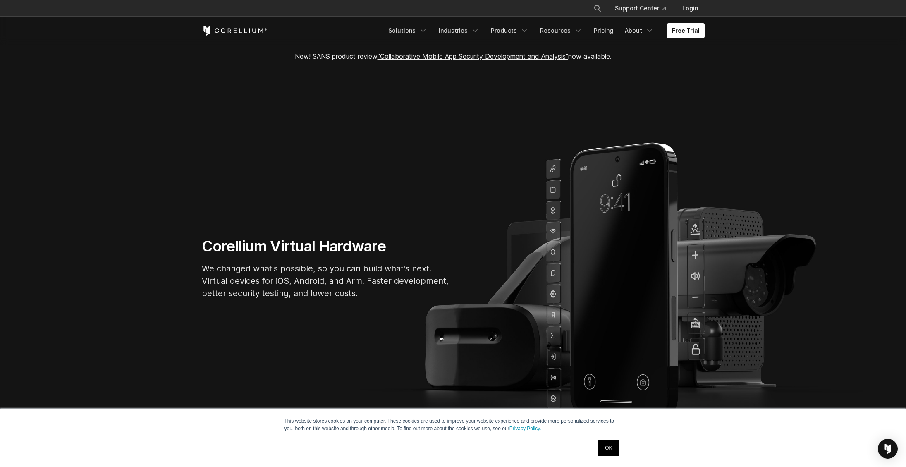
click at [196, 320] on section "Corellium Virtual Hardware We changed what's possible, so you can build what's …" at bounding box center [453, 271] width 906 height 406
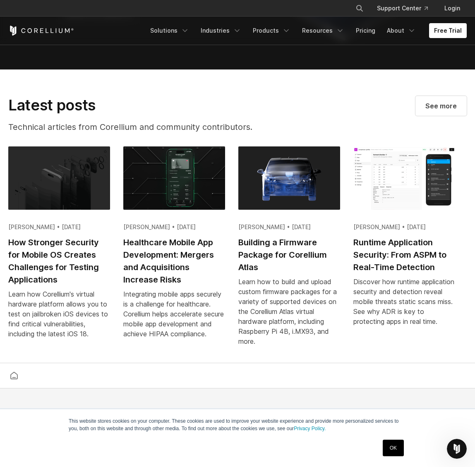
scroll to position [1772, 0]
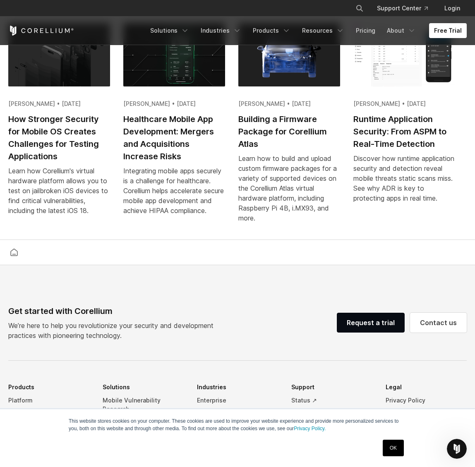
click at [204, 303] on footer "Get started with Corellium We’re here to help you revolutionize your security a…" at bounding box center [237, 450] width 475 height 371
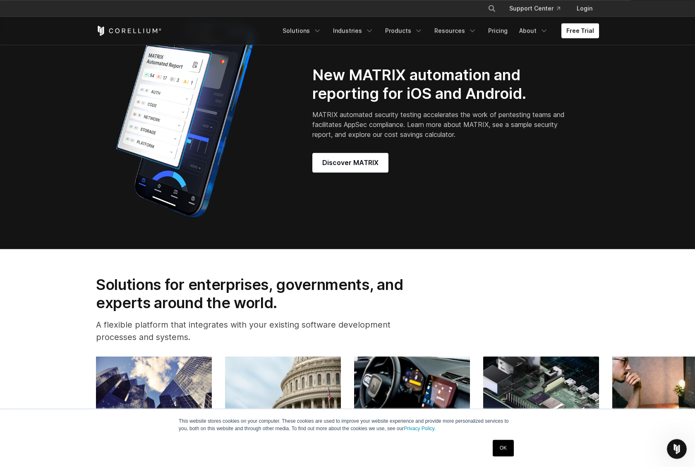
scroll to position [675, 0]
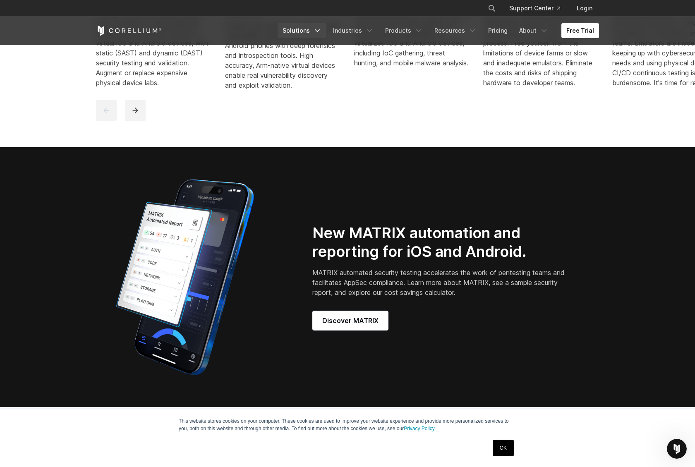
click at [305, 31] on link "Solutions" at bounding box center [302, 30] width 49 height 15
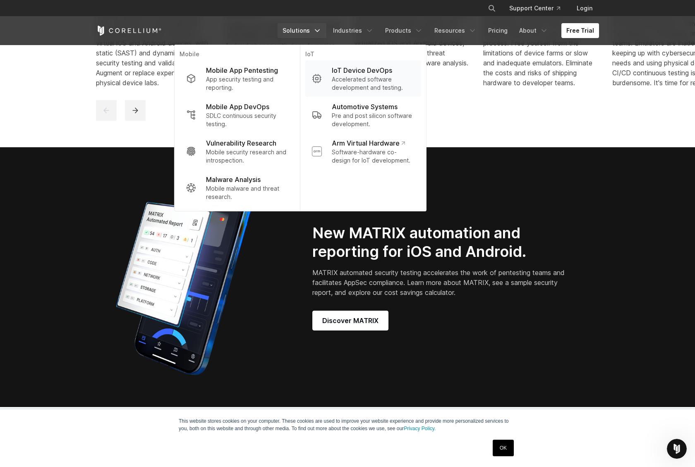
click at [377, 77] on p "Accelerated software development and testing." at bounding box center [373, 83] width 83 height 17
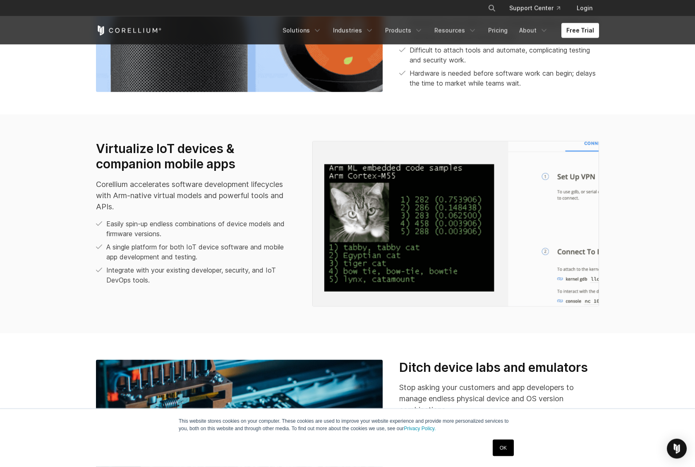
scroll to position [633, 0]
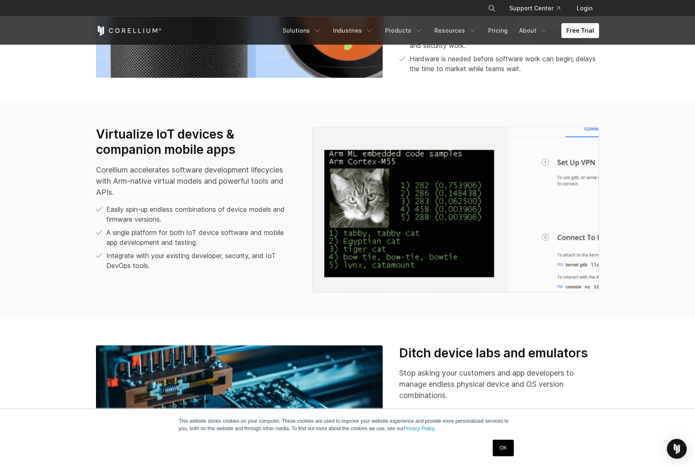
click at [645, 342] on section "Ditch device labs and emulators Stop asking your customers and app developers t…" at bounding box center [347, 433] width 695 height 228
click at [646, 308] on section "Virtualize IoT devices & companion mobile apps Corellium accelerates software d…" at bounding box center [347, 209] width 695 height 219
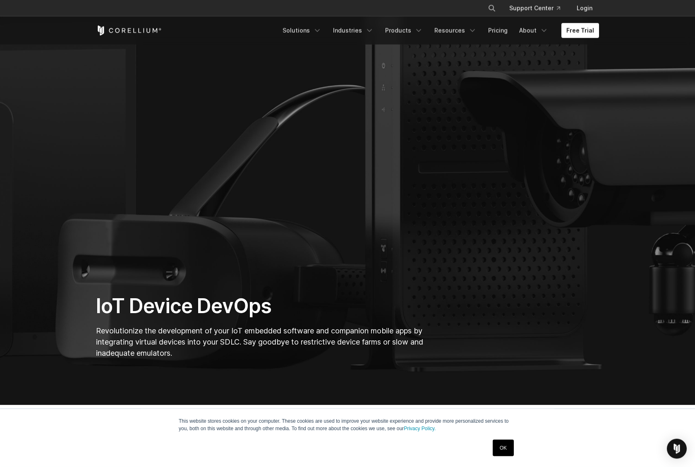
scroll to position [84, 0]
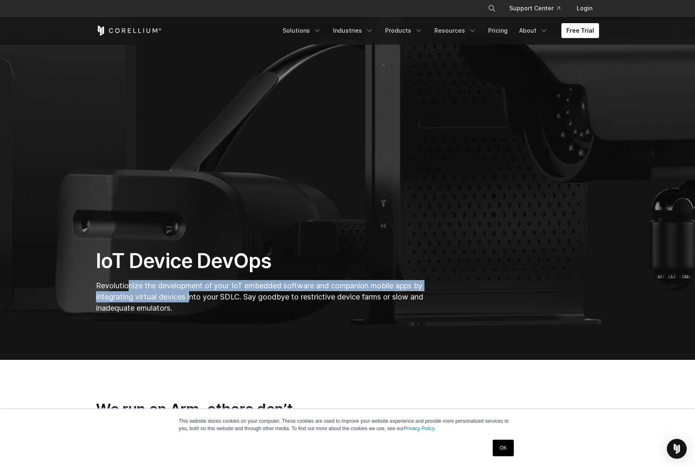
drag, startPoint x: 129, startPoint y: 285, endPoint x: 224, endPoint y: 305, distance: 97.7
click at [220, 304] on p "Revolutionize the development of your IoT embedded software and companion mobil…" at bounding box center [261, 297] width 330 height 34
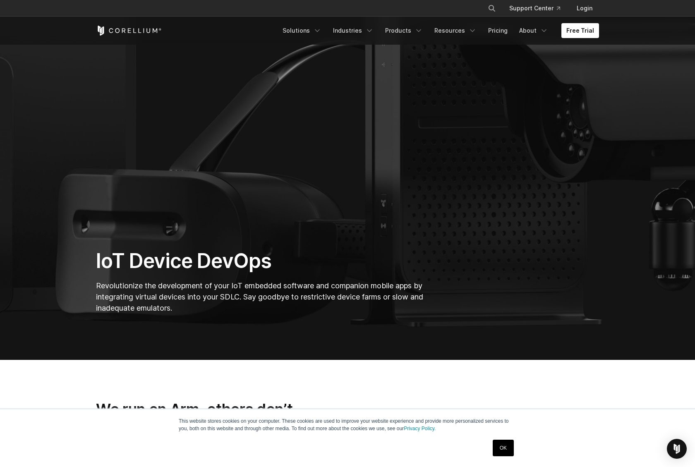
click at [232, 306] on p "Revolutionize the development of your IoT embedded software and companion mobil…" at bounding box center [261, 297] width 330 height 34
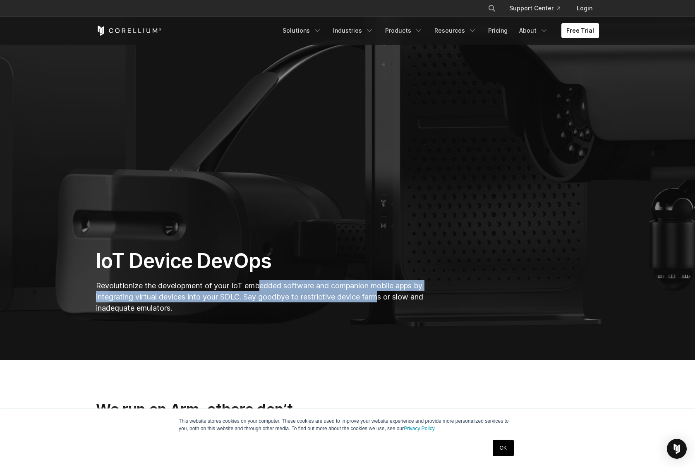
drag, startPoint x: 268, startPoint y: 287, endPoint x: 442, endPoint y: 306, distance: 175.6
click at [390, 301] on p "Revolutionize the development of your IoT embedded software and companion mobil…" at bounding box center [261, 297] width 330 height 34
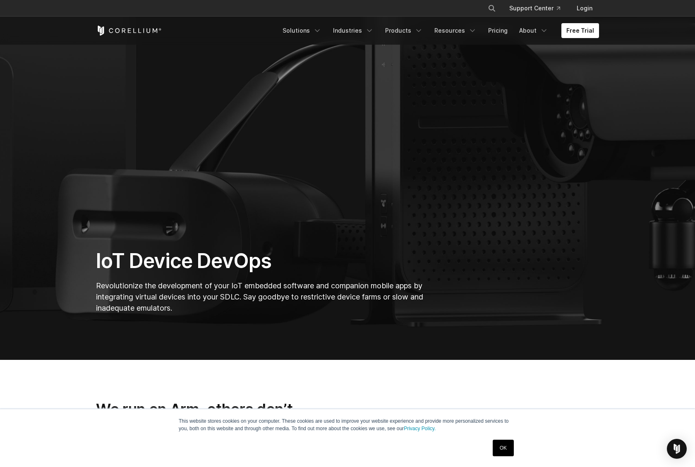
click at [442, 306] on div "IoT Device DevOps Revolutionize the development of your IoT embedded software a…" at bounding box center [347, 285] width 519 height 72
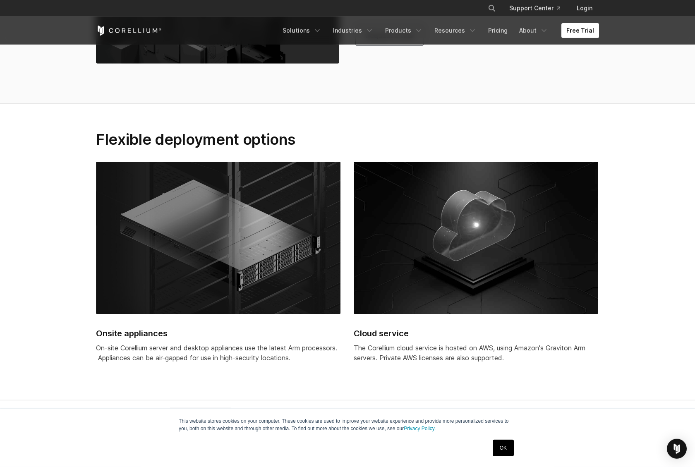
scroll to position [2152, 0]
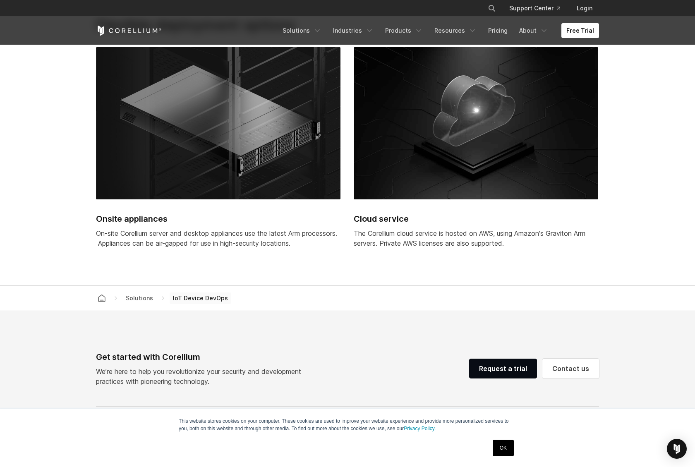
drag, startPoint x: 232, startPoint y: 244, endPoint x: 303, endPoint y: 243, distance: 70.7
click at [299, 244] on div "On-site Corellium server and desktop appliances use the latest Arm processors. …" at bounding box center [218, 238] width 244 height 20
click at [303, 243] on div "On-site Corellium server and desktop appliances use the latest Arm processors. …" at bounding box center [218, 238] width 244 height 20
drag, startPoint x: 392, startPoint y: 242, endPoint x: 495, endPoint y: 242, distance: 103.4
click at [491, 242] on div "The Corellium cloud service is hosted on AWS, using Amazon's Graviton Arm serve…" at bounding box center [476, 238] width 244 height 20
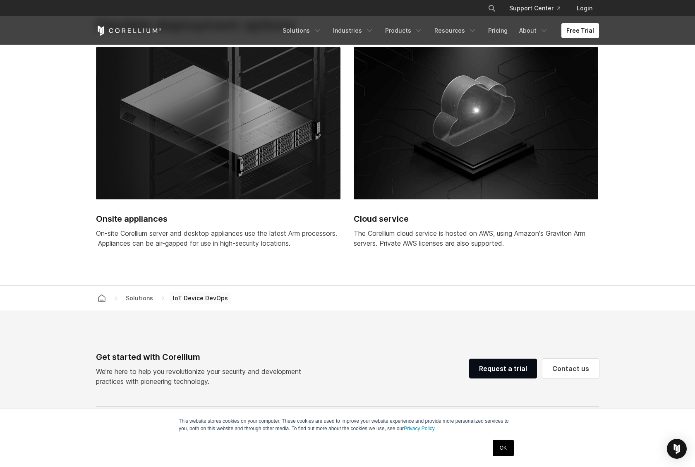
click at [495, 242] on div "The Corellium cloud service is hosted on AWS, using Amazon's Graviton Arm serve…" at bounding box center [476, 238] width 244 height 20
drag, startPoint x: 462, startPoint y: 251, endPoint x: 414, endPoint y: 251, distance: 48.8
click at [424, 248] on div "The Corellium cloud service is hosted on AWS, using Amazon's Graviton Arm serve…" at bounding box center [476, 238] width 244 height 20
drag, startPoint x: 412, startPoint y: 251, endPoint x: 370, endPoint y: 251, distance: 41.8
click at [410, 248] on div "The Corellium cloud service is hosted on AWS, using Amazon's Graviton Arm serve…" at bounding box center [476, 238] width 244 height 20
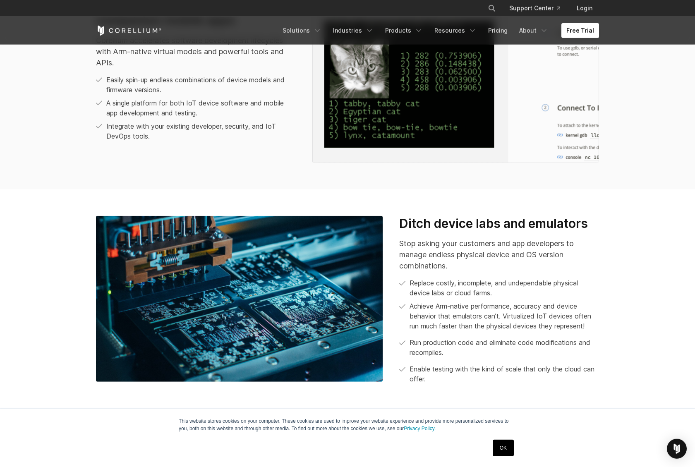
scroll to position [759, 0]
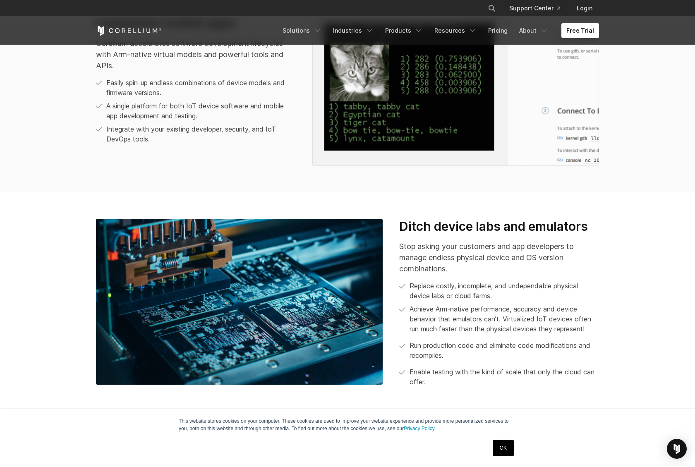
click at [443, 288] on div "Stop asking your customers and app developers to manage endless physical device…" at bounding box center [499, 314] width 200 height 146
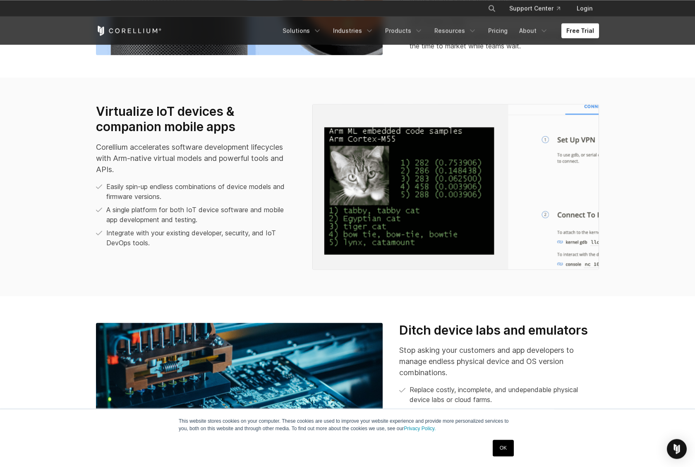
scroll to position [633, 0]
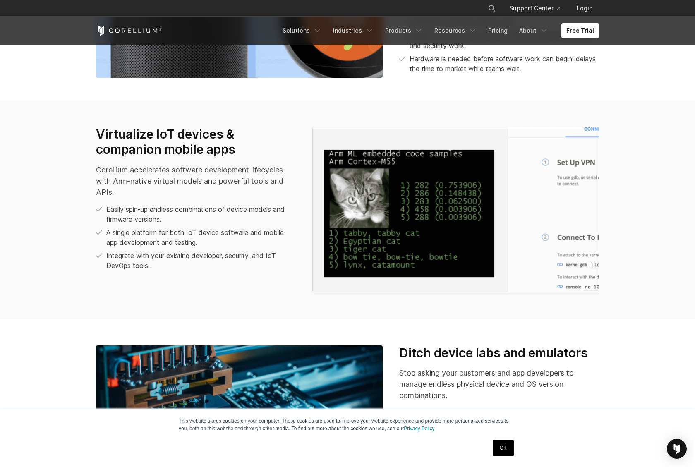
click at [60, 443] on div "This website stores cookies on your computer. These cookies are used to improve…" at bounding box center [347, 438] width 695 height 58
click at [49, 369] on section "Ditch device labs and emulators Stop asking your customers and app developers t…" at bounding box center [347, 433] width 695 height 228
click at [661, 358] on section "Ditch device labs and emulators Stop asking your customers and app developers t…" at bounding box center [347, 433] width 695 height 228
click at [64, 115] on section "Virtualize IoT devices & companion mobile apps Corellium accelerates software d…" at bounding box center [347, 209] width 695 height 219
click at [647, 124] on section "Virtualize IoT devices & companion mobile apps Corellium accelerates software d…" at bounding box center [347, 209] width 695 height 219
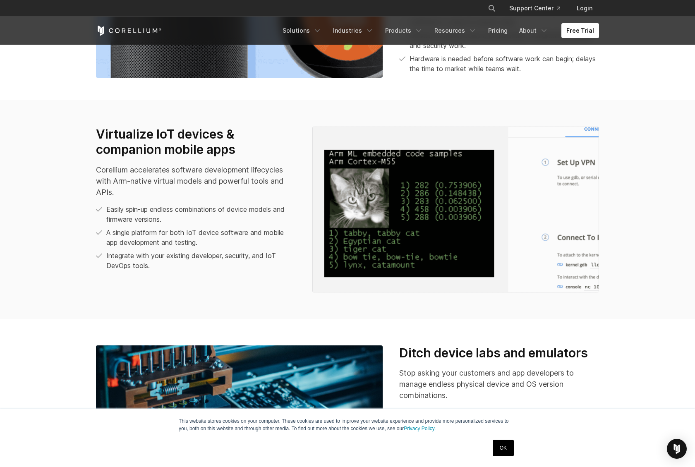
click at [120, 34] on icon "Corellium Home" at bounding box center [129, 31] width 66 height 10
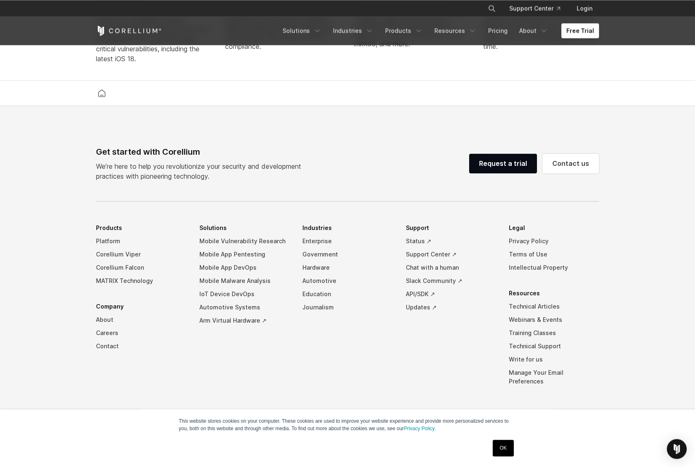
scroll to position [1932, 0]
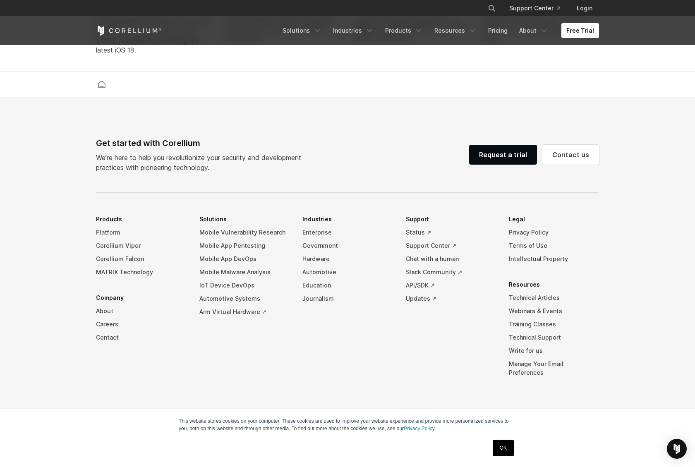
click at [112, 238] on link "Platform" at bounding box center [141, 232] width 90 height 13
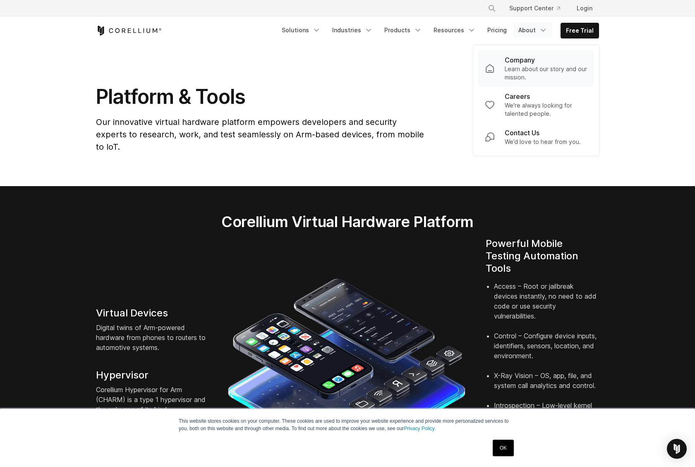
click at [539, 63] on div "Company" at bounding box center [546, 60] width 83 height 10
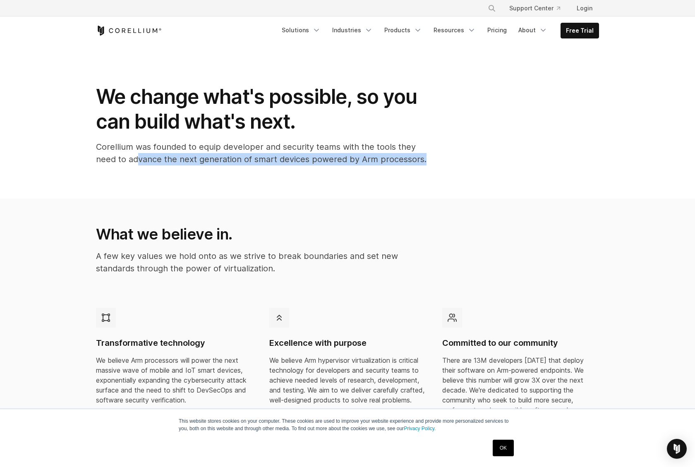
drag, startPoint x: 142, startPoint y: 152, endPoint x: 429, endPoint y: 157, distance: 287.1
click at [428, 157] on div "We change what's possible, so you can build what's next. Corellium was founded …" at bounding box center [261, 128] width 347 height 88
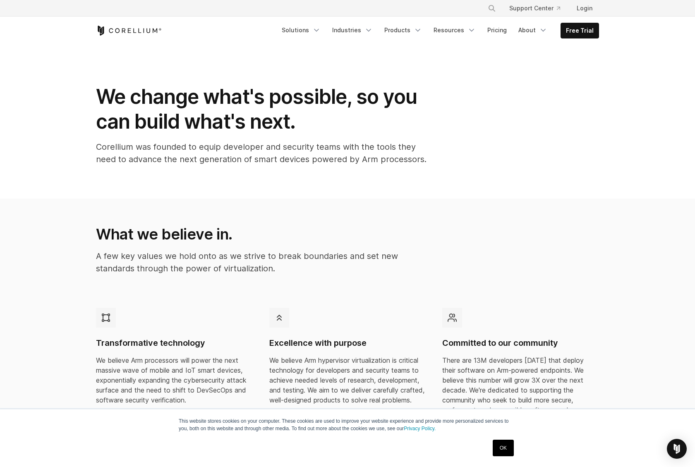
click at [432, 156] on div "We change what's possible, so you can build what's next. Corellium was founded …" at bounding box center [261, 128] width 347 height 88
drag, startPoint x: 479, startPoint y: 155, endPoint x: 253, endPoint y: 156, distance: 226.2
click at [253, 156] on div "We change what's possible, so you can build what's next. Corellium was founded …" at bounding box center [347, 128] width 519 height 88
click at [245, 155] on p "Corellium was founded to equip developer and security teams with the tools they…" at bounding box center [261, 153] width 331 height 25
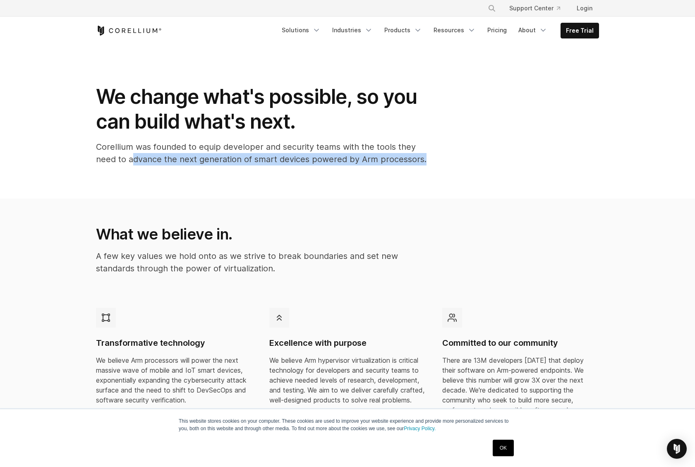
drag, startPoint x: 134, startPoint y: 153, endPoint x: 447, endPoint y: 157, distance: 312.3
click at [444, 157] on div "We change what's possible, so you can build what's next. Corellium was founded …" at bounding box center [347, 128] width 519 height 88
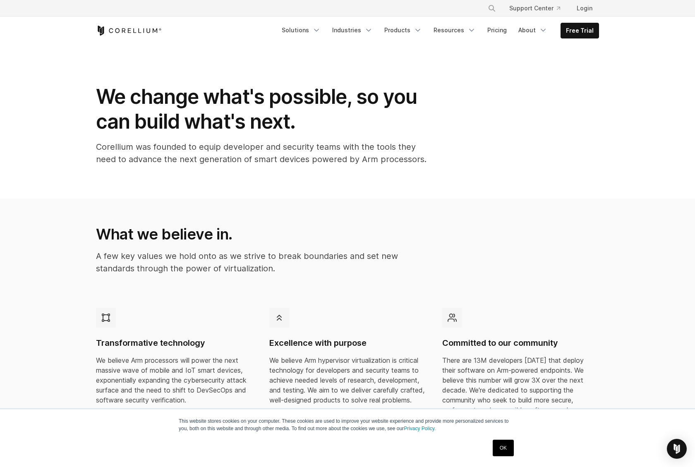
click at [447, 157] on div "We change what's possible, so you can build what's next. Corellium was founded …" at bounding box center [347, 128] width 519 height 88
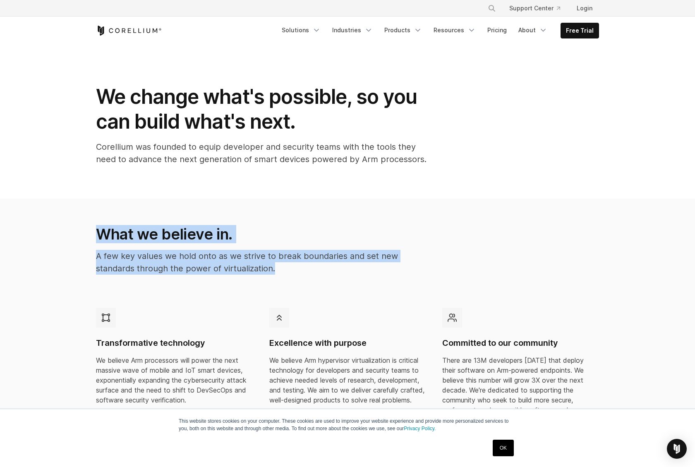
drag, startPoint x: 74, startPoint y: 208, endPoint x: 428, endPoint y: 287, distance: 363.2
click at [391, 285] on section "What we believe in. A few key values we hold onto as we strive to break boundar…" at bounding box center [347, 333] width 695 height 269
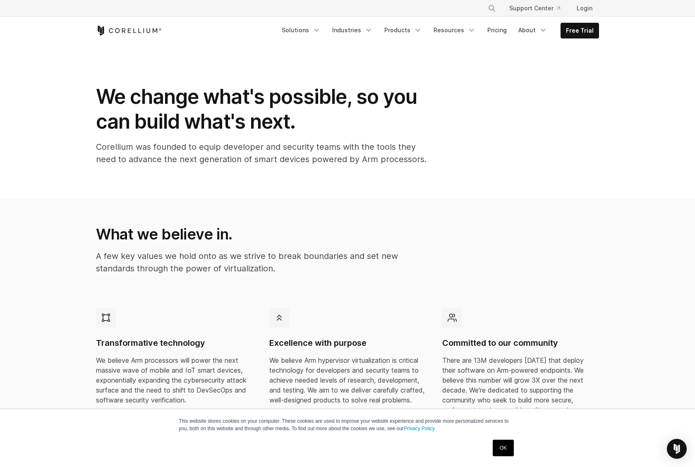
click at [429, 287] on div "What we believe in. A few key values we hold onto as we strive to break boundar…" at bounding box center [347, 263] width 519 height 76
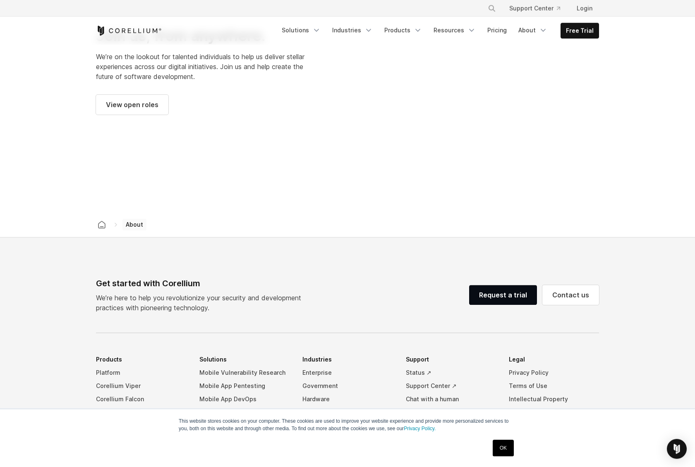
scroll to position [1310, 0]
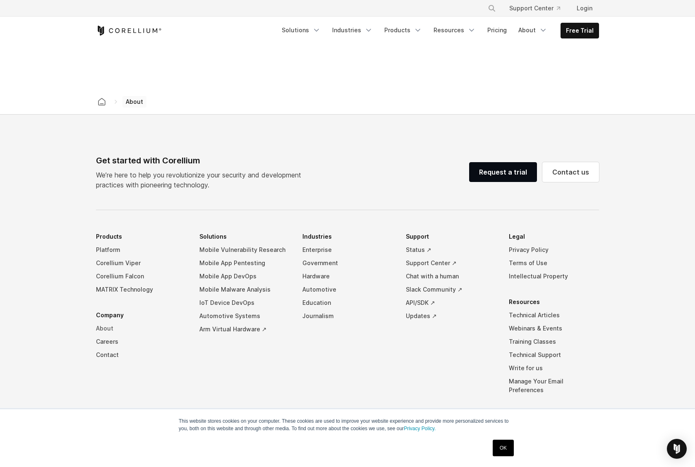
click at [100, 322] on link "About" at bounding box center [141, 328] width 90 height 13
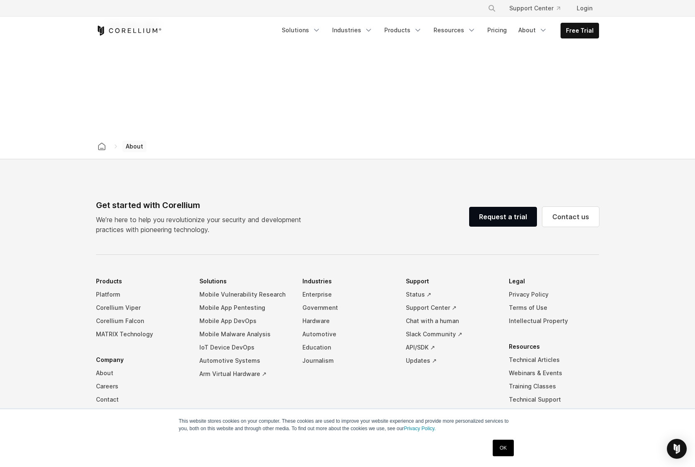
scroll to position [1310, 0]
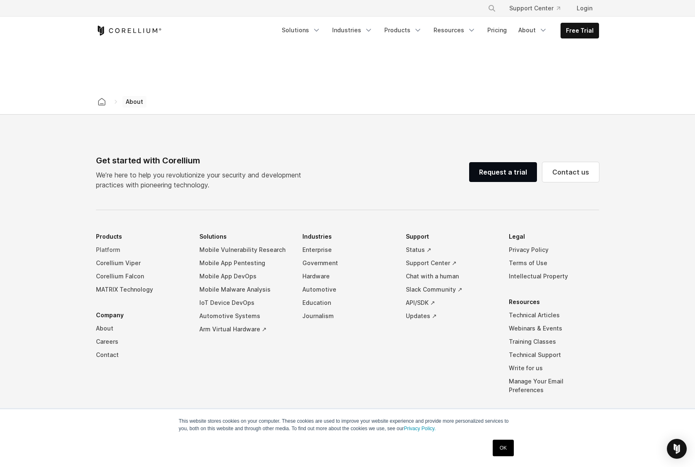
click at [112, 243] on link "Platform" at bounding box center [141, 249] width 90 height 13
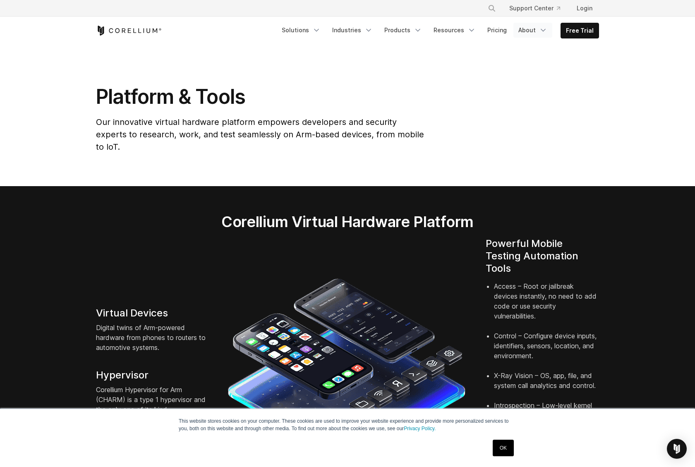
click at [535, 29] on link "About" at bounding box center [532, 30] width 39 height 15
click at [531, 139] on p "We’d love to hear from you." at bounding box center [543, 142] width 76 height 8
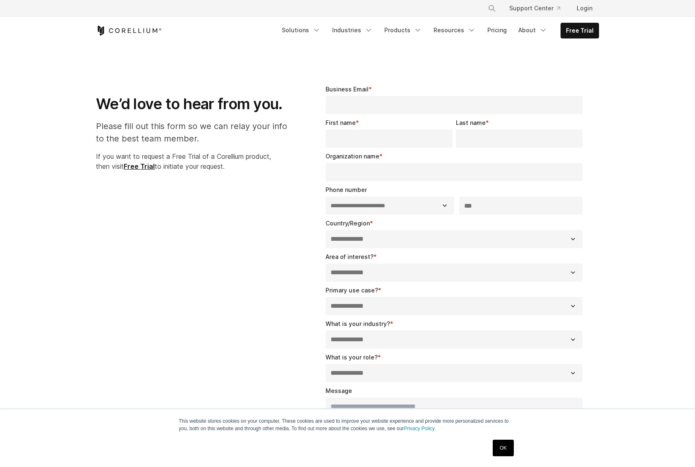
select select "**"
click at [188, 216] on div "**********" at bounding box center [347, 322] width 519 height 500
click at [599, 72] on div "**********" at bounding box center [455, 322] width 303 height 500
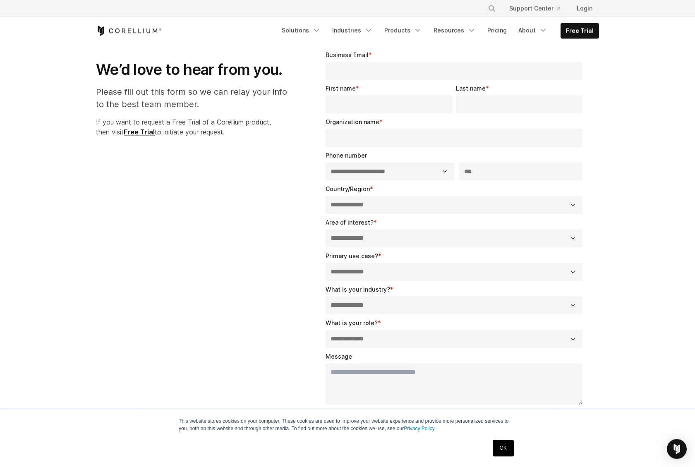
scroll to position [42, 0]
